Goal: Information Seeking & Learning: Learn about a topic

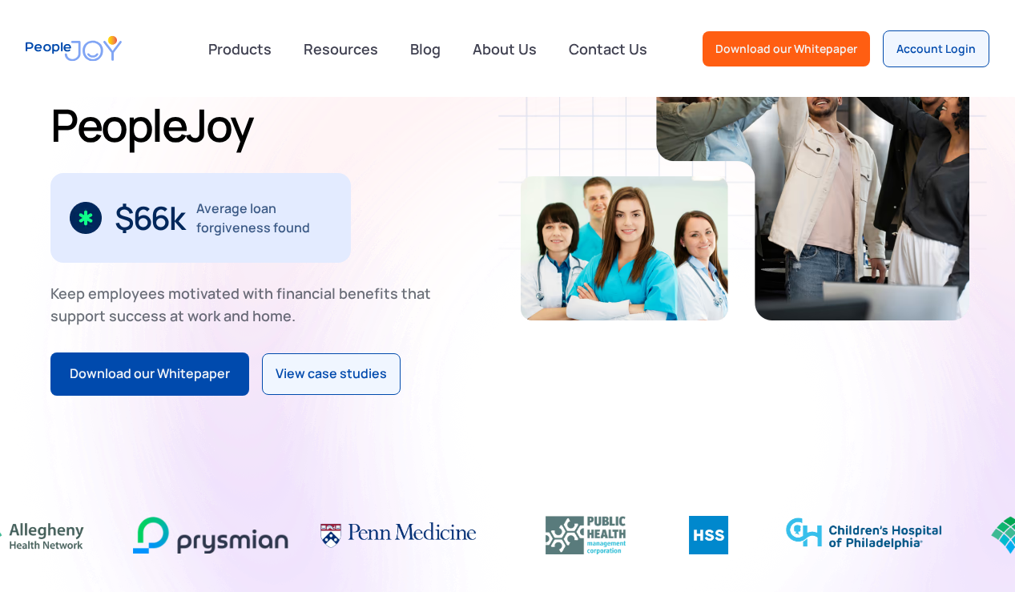
scroll to position [241, 0]
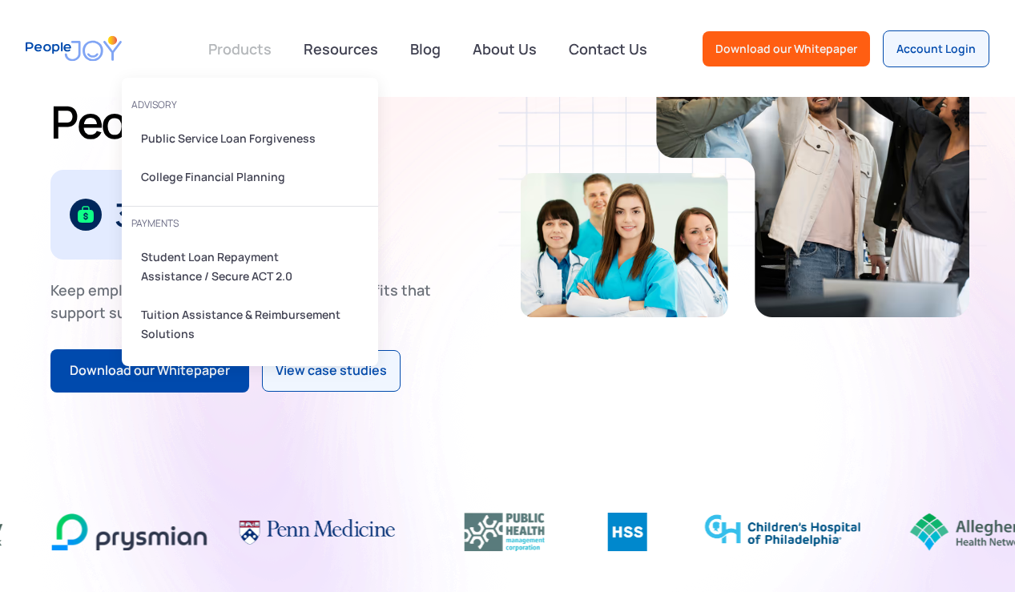
click at [259, 59] on link at bounding box center [240, 49] width 83 height 32
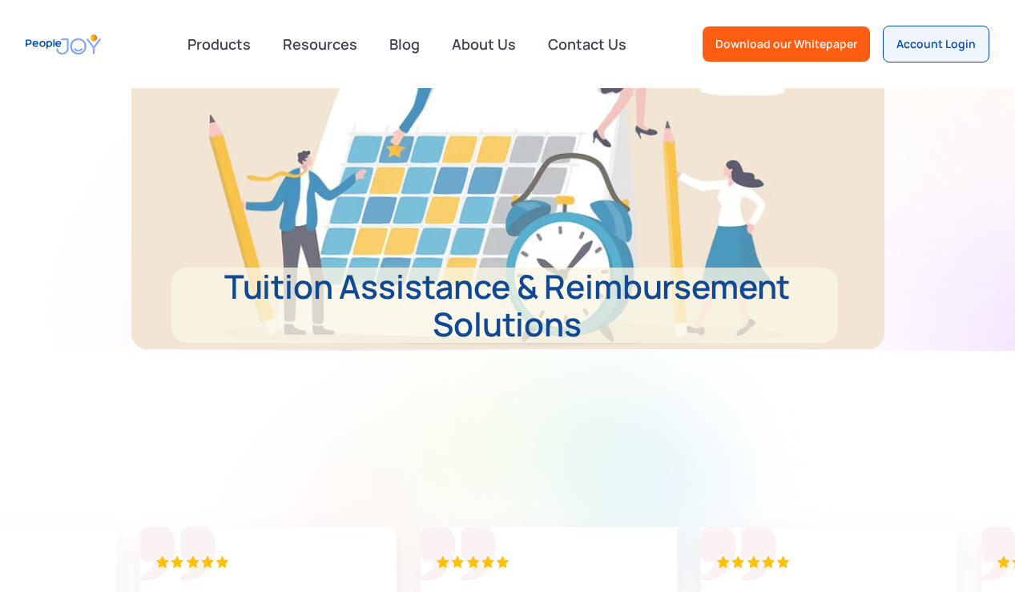
scroll to position [1918, 0]
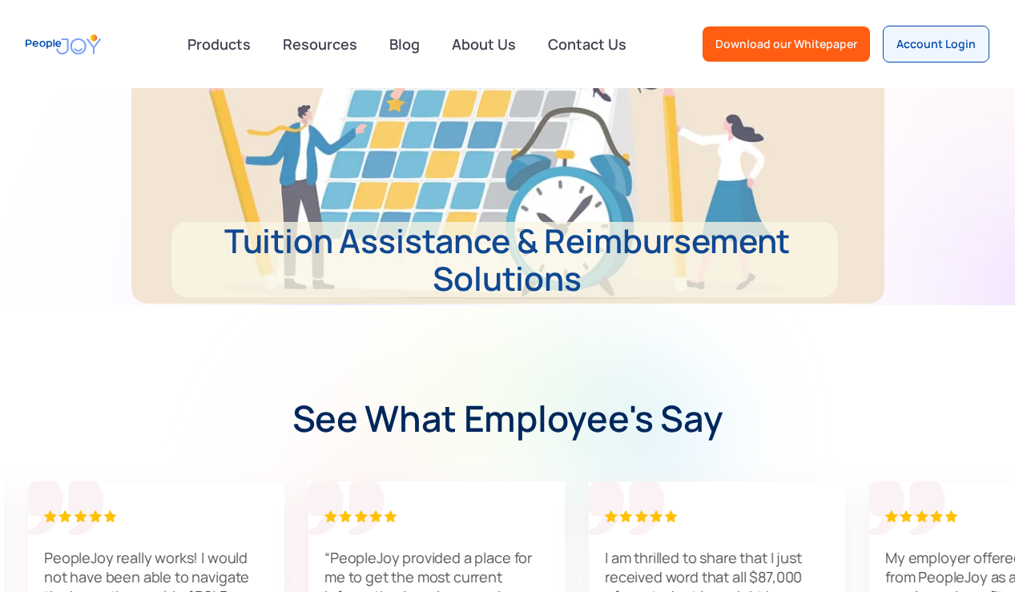
click at [524, 271] on p "Tuition Assistance & Reimbursement Solutions" at bounding box center [504, 259] width 667 height 75
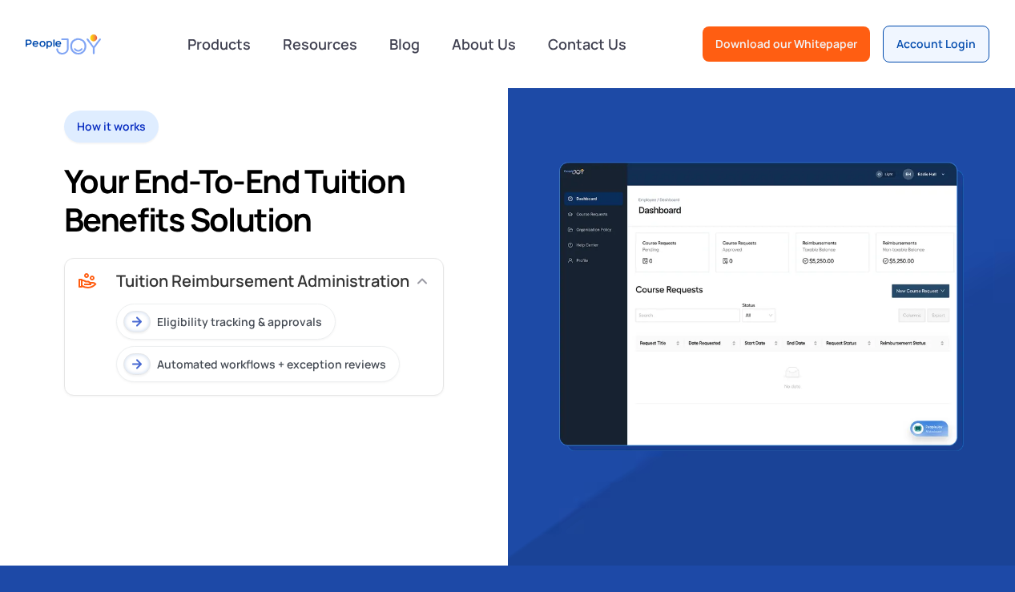
scroll to position [1297, 0]
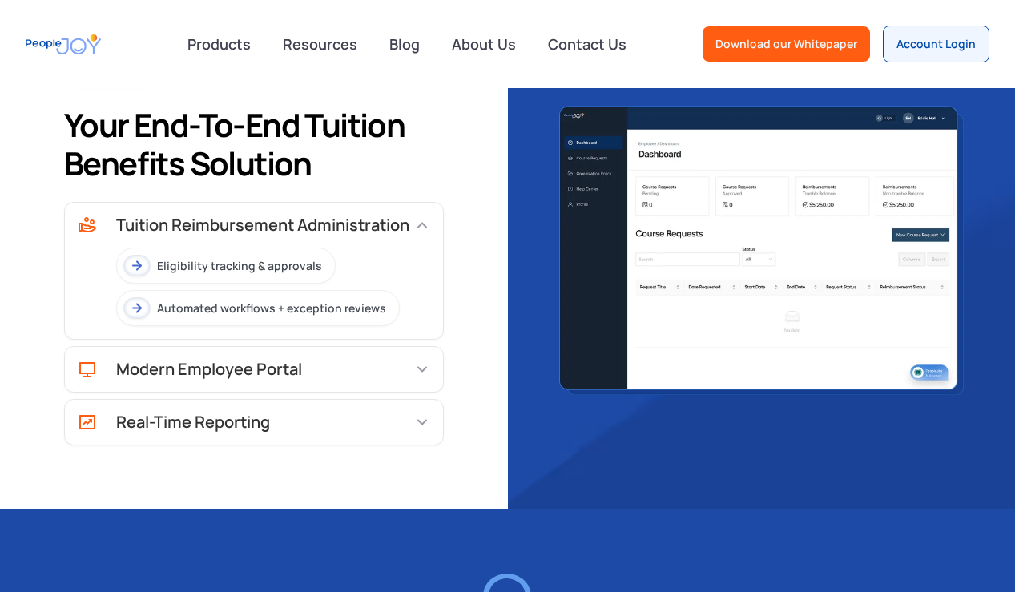
click at [280, 363] on div "Modern Employee Portal" at bounding box center [209, 369] width 186 height 16
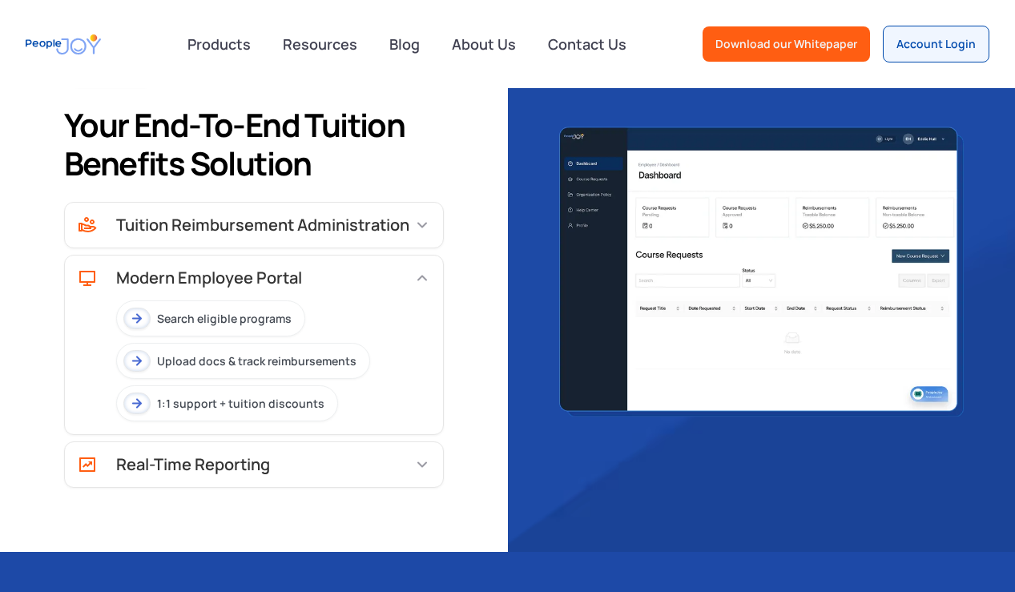
click at [255, 457] on div "Real-Time Reporting" at bounding box center [193, 465] width 154 height 16
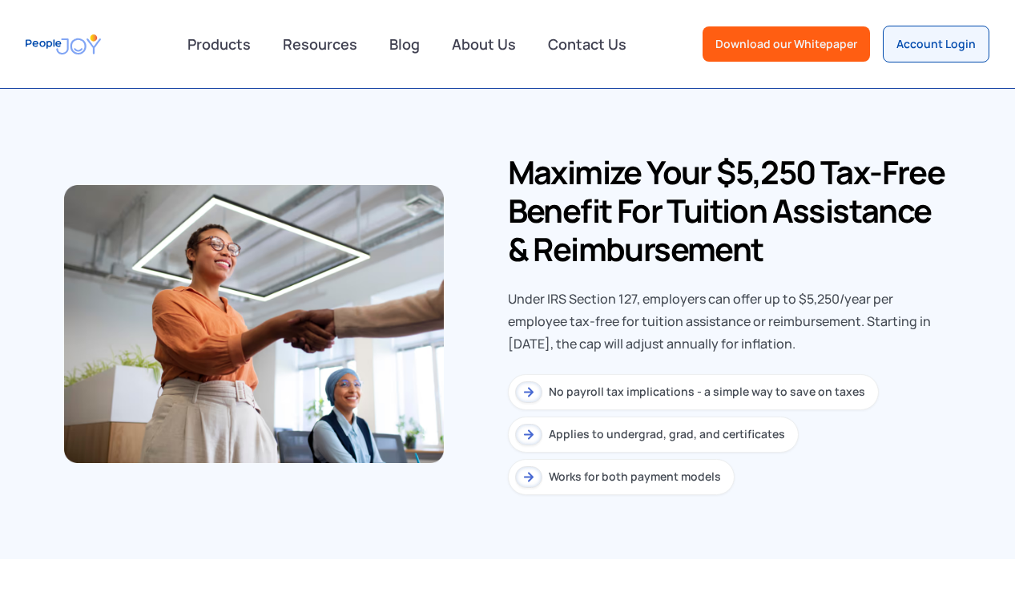
scroll to position [2309, 0]
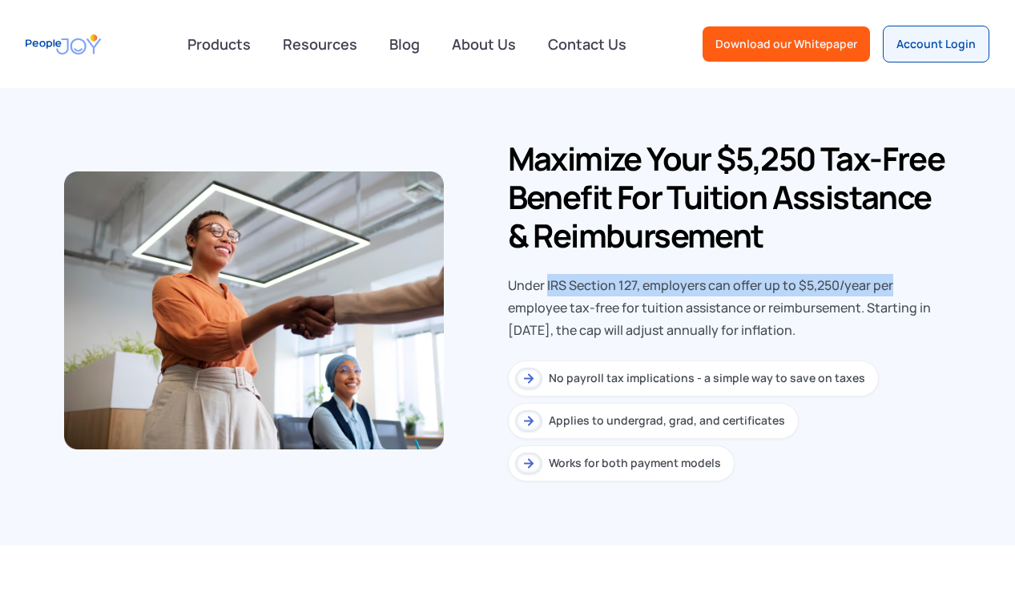
drag, startPoint x: 896, startPoint y: 290, endPoint x: 546, endPoint y: 291, distance: 350.2
click at [546, 292] on div "Under IRS Section 127, employers can offer up to $5,250/year per employee tax-f…" at bounding box center [730, 307] width 444 height 67
copy div "IRS Section 127, employers can offer up to $5,250/year per"
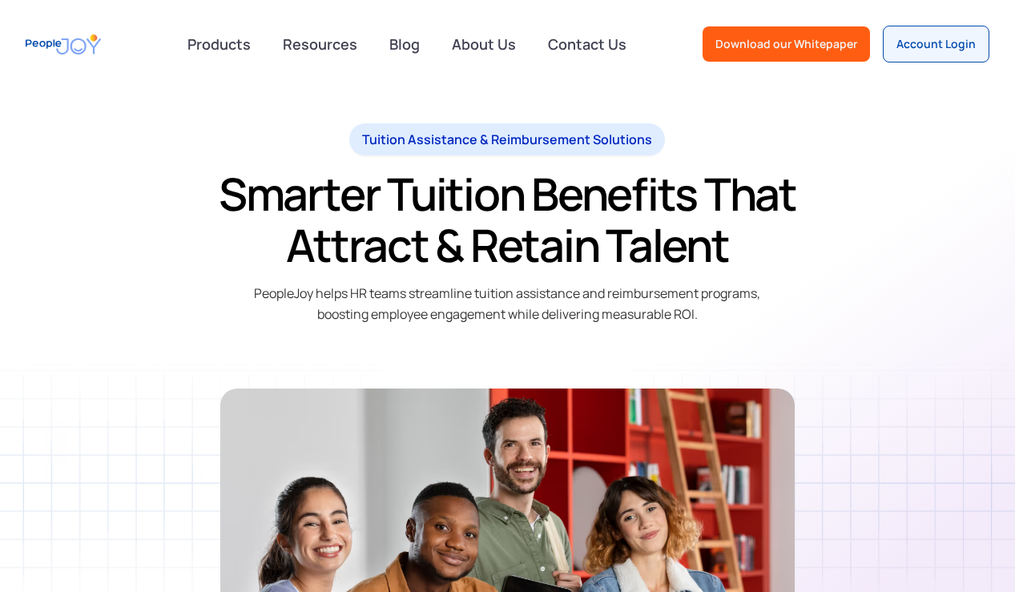
scroll to position [0, 0]
